Goal: Information Seeking & Learning: Find specific fact

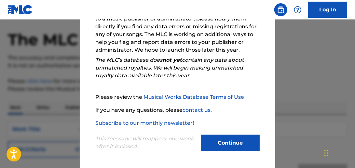
scroll to position [33, 0]
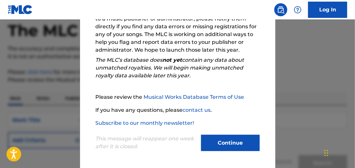
click at [231, 142] on button "Continue" at bounding box center [230, 143] width 59 height 16
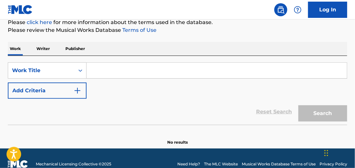
scroll to position [94, 0]
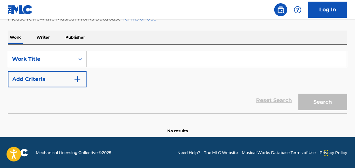
click at [106, 59] on input "Search Form" at bounding box center [217, 59] width 260 height 16
paste input "[PERSON_NAME]"
type input "[PERSON_NAME]"
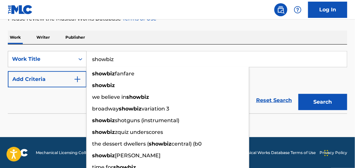
type input "showbiz"
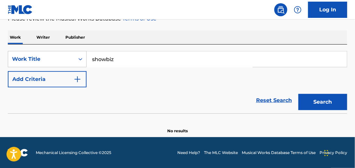
click at [62, 83] on button "Add Criteria" at bounding box center [47, 79] width 79 height 16
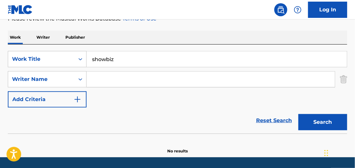
click at [115, 74] on input "Search Form" at bounding box center [211, 80] width 248 height 16
paste input "Udanoh"
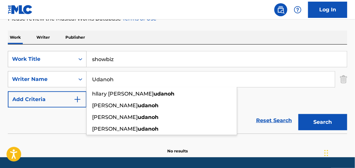
click at [298, 114] on button "Search" at bounding box center [322, 122] width 49 height 16
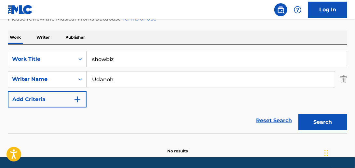
click at [306, 124] on button "Search" at bounding box center [322, 122] width 49 height 16
click at [123, 81] on input "Udanoh" at bounding box center [211, 80] width 248 height 16
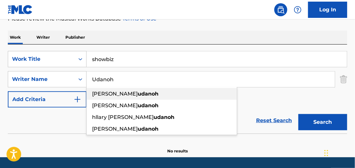
click at [122, 91] on span "[PERSON_NAME]" at bounding box center [115, 94] width 46 height 6
type input "[PERSON_NAME] [PERSON_NAME]"
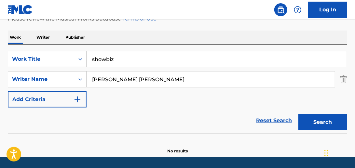
click at [320, 124] on button "Search" at bounding box center [322, 122] width 49 height 16
click at [120, 63] on input "showbiz" at bounding box center [217, 59] width 260 height 16
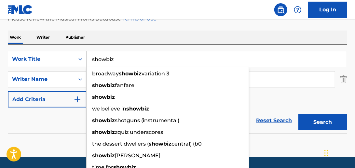
click at [120, 63] on input "showbiz" at bounding box center [217, 59] width 260 height 16
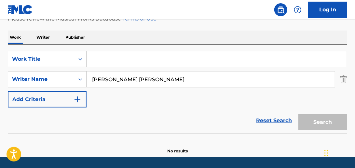
click at [137, 79] on input "[PERSON_NAME] [PERSON_NAME]" at bounding box center [211, 80] width 248 height 16
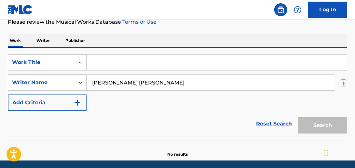
scroll to position [114, 0]
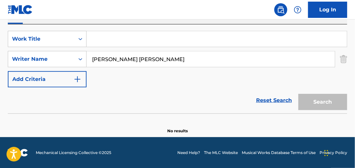
click at [344, 58] on img "Search Form" at bounding box center [343, 59] width 7 height 16
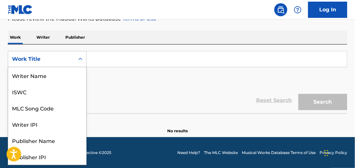
click at [64, 60] on div "Work Title" at bounding box center [41, 59] width 59 height 8
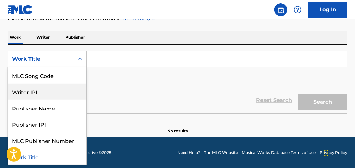
scroll to position [0, 0]
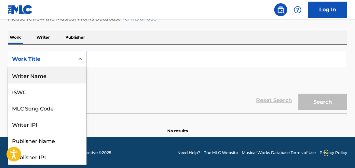
click at [50, 79] on div "Writer Name" at bounding box center [47, 75] width 78 height 16
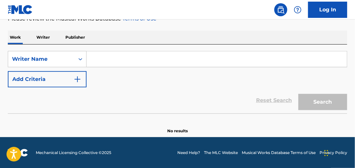
click at [117, 59] on input "Search Form" at bounding box center [217, 59] width 260 height 16
paste input "udanoh"
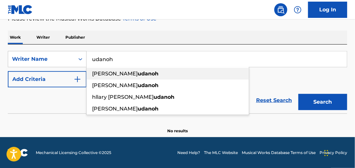
click at [117, 74] on span "[PERSON_NAME]" at bounding box center [115, 74] width 46 height 6
type input "[PERSON_NAME] [PERSON_NAME]"
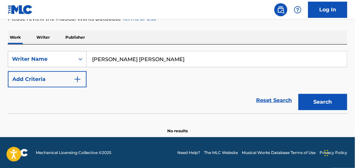
click at [314, 104] on button "Search" at bounding box center [322, 102] width 49 height 16
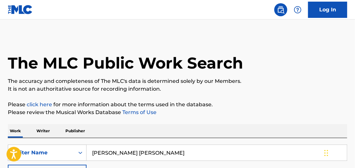
scroll to position [163, 0]
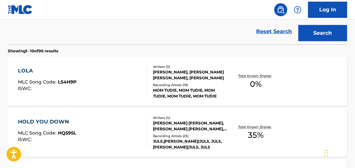
click at [67, 73] on div "LOLA" at bounding box center [47, 71] width 59 height 8
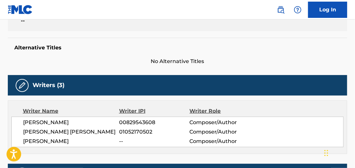
scroll to position [83, 0]
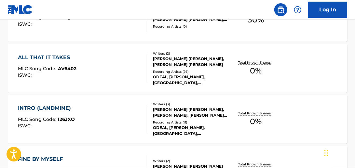
scroll to position [342, 0]
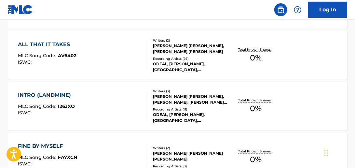
click at [58, 47] on div "ALL THAT IT TAKES" at bounding box center [47, 45] width 59 height 8
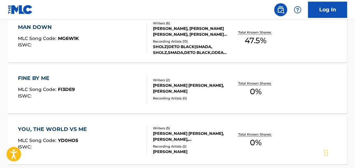
scroll to position [620, 0]
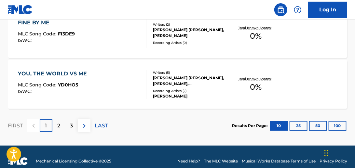
click at [58, 75] on div "YOU, THE WORLD VS ME" at bounding box center [54, 74] width 72 height 8
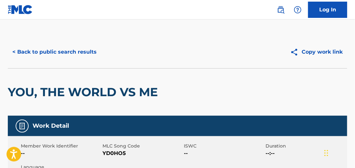
click at [34, 50] on button "< Back to public search results" at bounding box center [54, 52] width 93 height 16
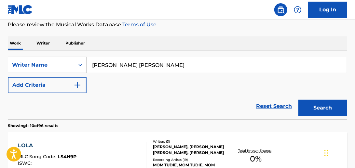
scroll to position [33, 0]
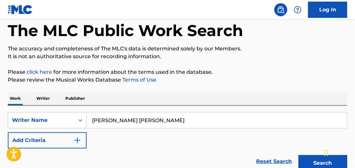
click at [163, 119] on input "[PERSON_NAME] [PERSON_NAME]" at bounding box center [217, 121] width 260 height 16
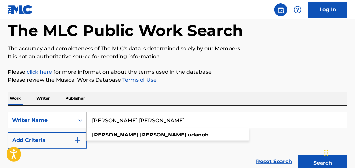
drag, startPoint x: 157, startPoint y: 118, endPoint x: 24, endPoint y: 113, distance: 132.9
click at [24, 113] on div "SearchWithCriteria04b2bf98-c2bf-4f51-9582-99c1a9d11238 Writer Name [PERSON_NAME…" at bounding box center [178, 120] width 340 height 16
paste input "[PERSON_NAME] [PERSON_NAME]"
click at [298, 155] on button "Search" at bounding box center [322, 163] width 49 height 16
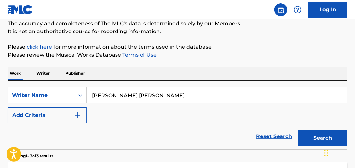
scroll to position [65, 0]
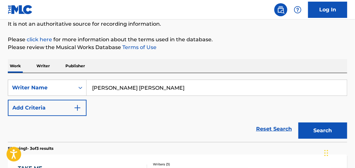
drag, startPoint x: 151, startPoint y: 87, endPoint x: 134, endPoint y: 87, distance: 16.3
click at [134, 87] on input "[PERSON_NAME] [PERSON_NAME]" at bounding box center [217, 88] width 260 height 16
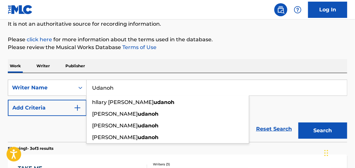
click at [298, 123] on button "Search" at bounding box center [322, 131] width 49 height 16
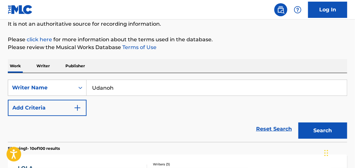
click at [132, 90] on input "Udanoh" at bounding box center [217, 88] width 260 height 16
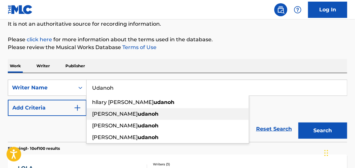
click at [138, 112] on strong "udanoh" at bounding box center [148, 114] width 21 height 6
type input "[PERSON_NAME] [PERSON_NAME]"
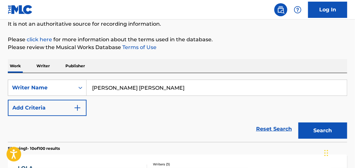
click at [320, 134] on button "Search" at bounding box center [322, 131] width 49 height 16
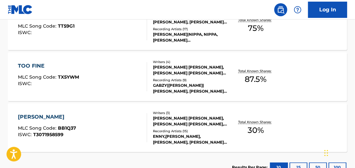
scroll to position [228, 0]
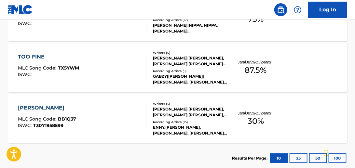
click at [47, 108] on div "[PERSON_NAME]" at bounding box center [47, 108] width 58 height 8
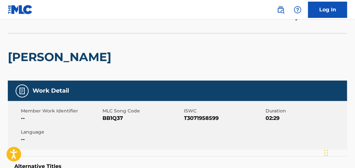
scroll to position [33, 0]
